Goal: Communication & Community: Answer question/provide support

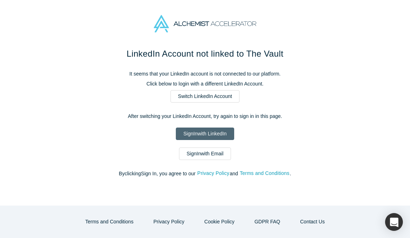
click at [221, 131] on link "Sign In with LinkedIn" at bounding box center [205, 133] width 58 height 12
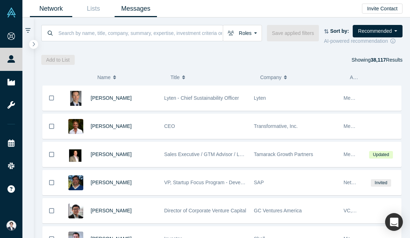
click at [144, 12] on link "Messages" at bounding box center [136, 8] width 42 height 17
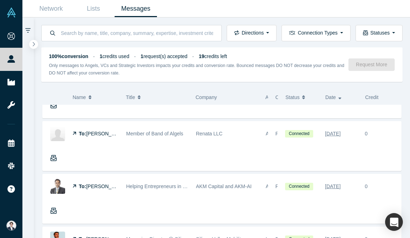
scroll to position [147, 0]
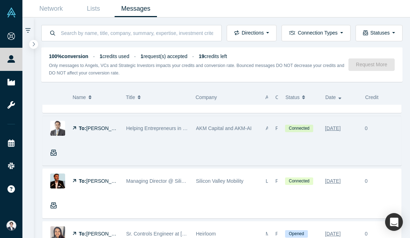
click at [144, 127] on span "Helping Entrepreneurs in Becoming the Best Versions of Themselves" at bounding box center [202, 128] width 153 height 6
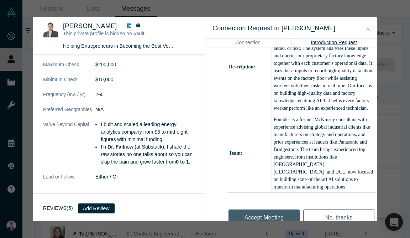
scroll to position [382, 0]
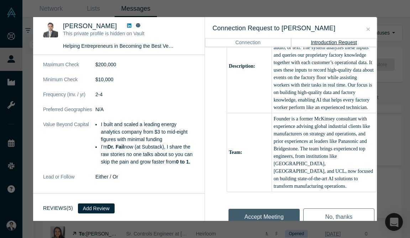
click at [386, 126] on div "Was the recommendation useful? [PERSON_NAME] This private profile is hidden on …" at bounding box center [205, 119] width 410 height 238
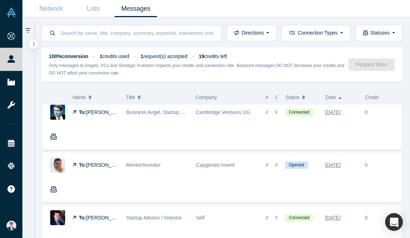
scroll to position [690, 0]
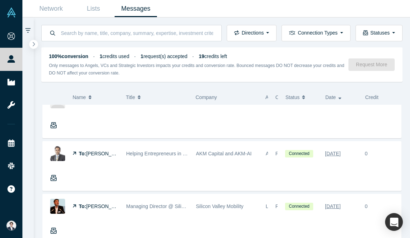
scroll to position [80, 0]
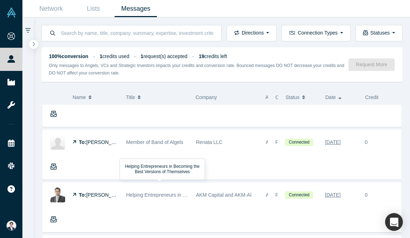
click at [152, 203] on div "Helping Entrepreneurs in Becoming the Best Versions of Themselves" at bounding box center [157, 195] width 62 height 25
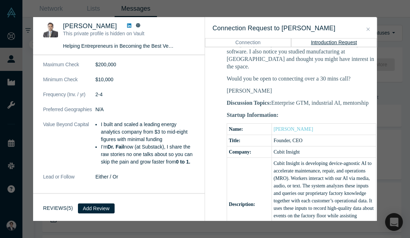
scroll to position [244, 0]
